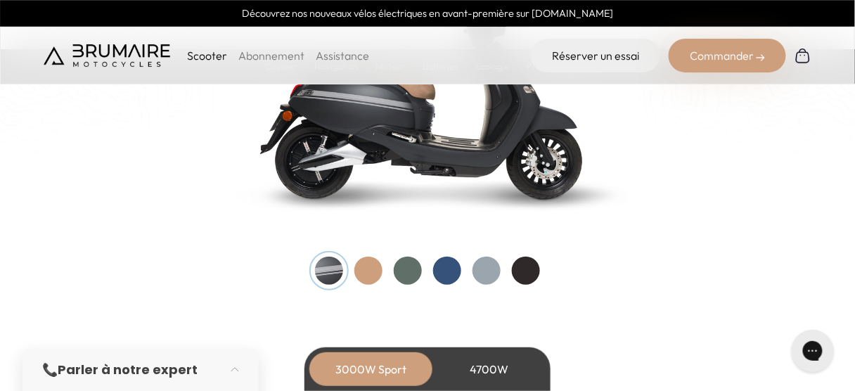
scroll to position [1462, 0]
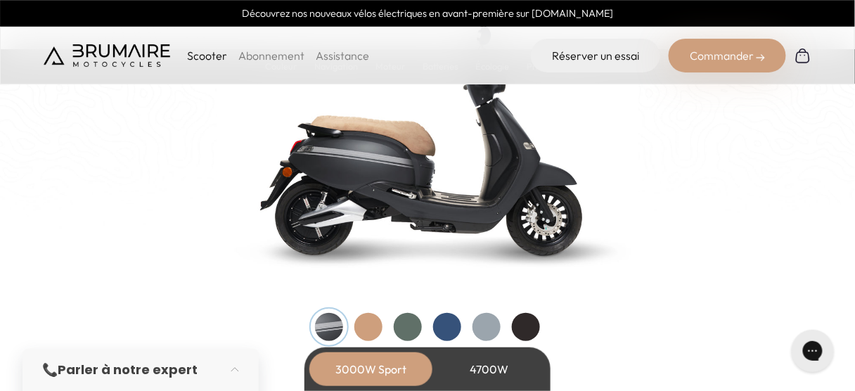
click at [364, 328] on div at bounding box center [368, 327] width 28 height 28
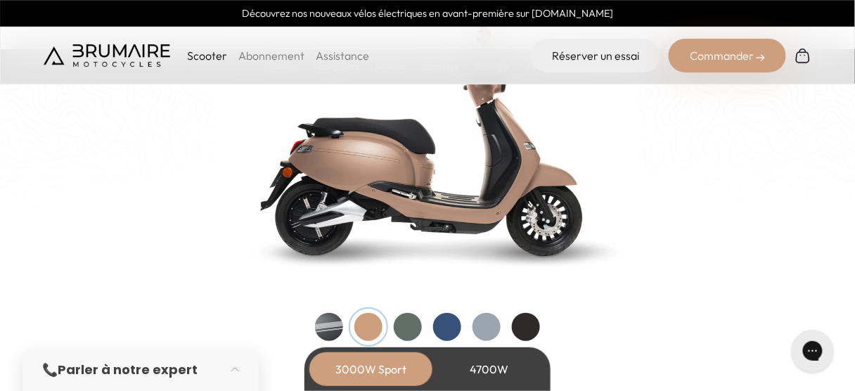
click at [400, 328] on div at bounding box center [408, 327] width 28 height 28
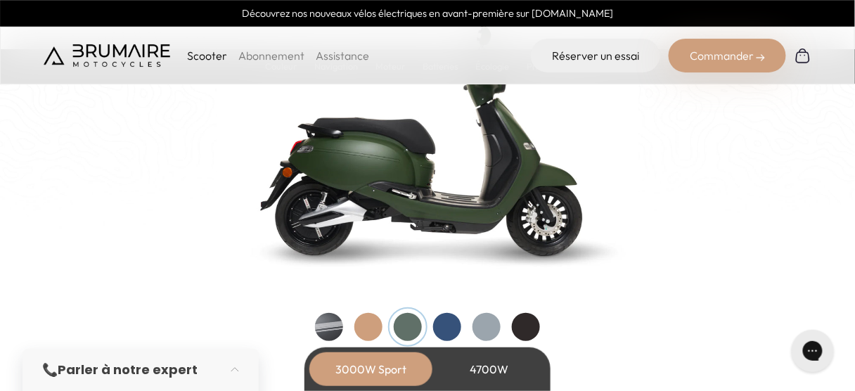
click at [439, 330] on div at bounding box center [447, 327] width 28 height 28
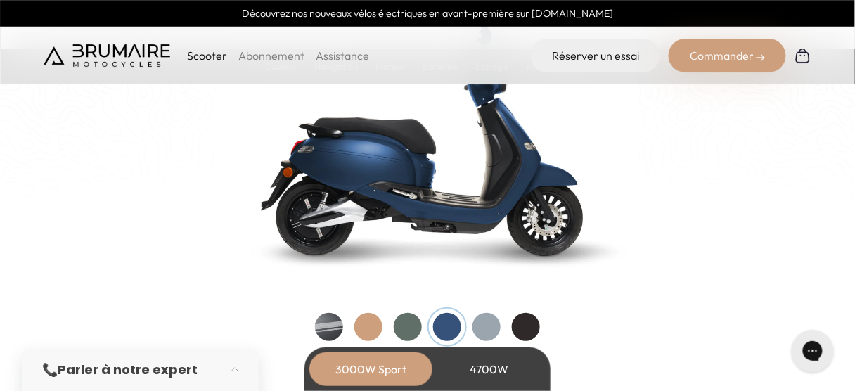
click at [481, 329] on div at bounding box center [486, 327] width 28 height 28
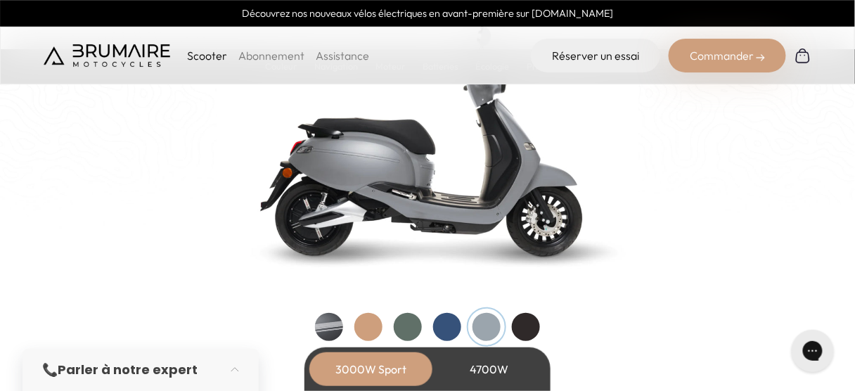
click at [526, 330] on div at bounding box center [526, 327] width 28 height 28
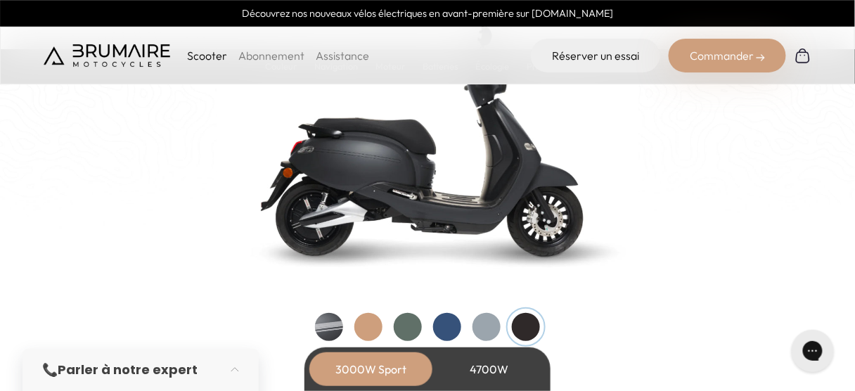
click at [326, 321] on div at bounding box center [329, 327] width 28 height 28
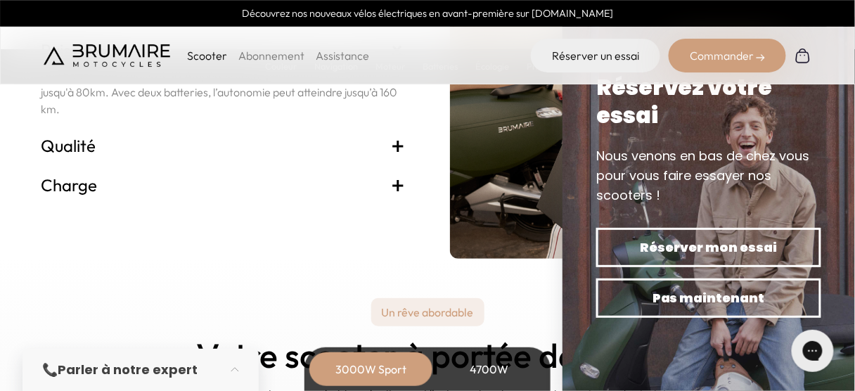
scroll to position [2925, 0]
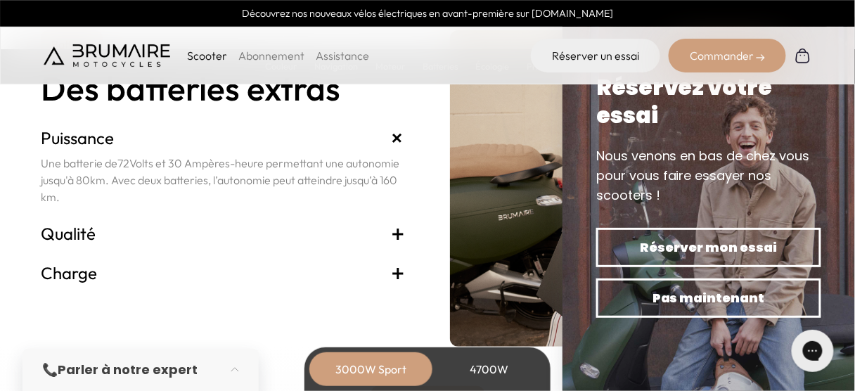
click at [397, 271] on span "+" at bounding box center [398, 273] width 14 height 22
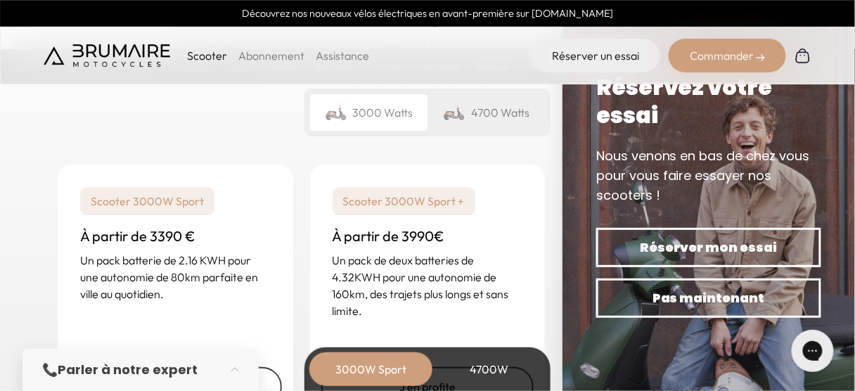
scroll to position [3375, 0]
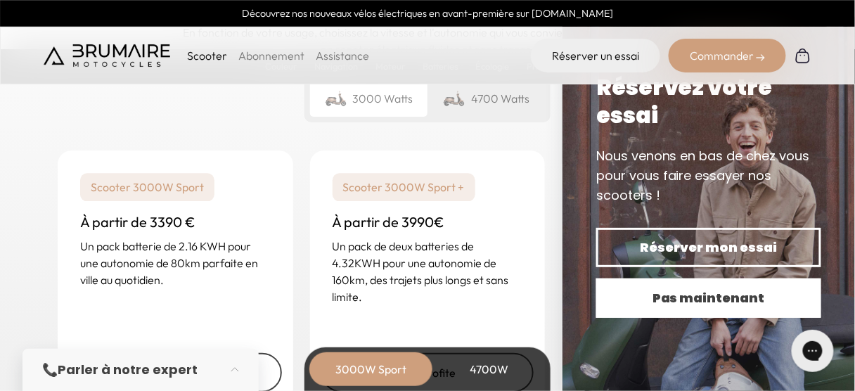
click at [745, 290] on span "Pas maintenant" at bounding box center [709, 298] width 176 height 20
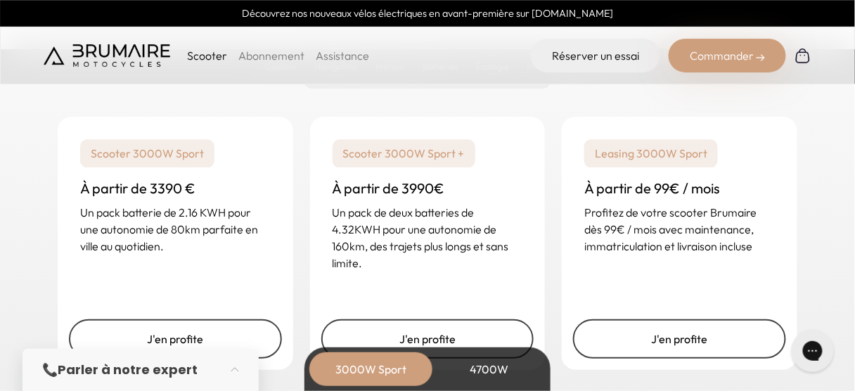
scroll to position [3431, 0]
